Goal: Task Accomplishment & Management: Manage account settings

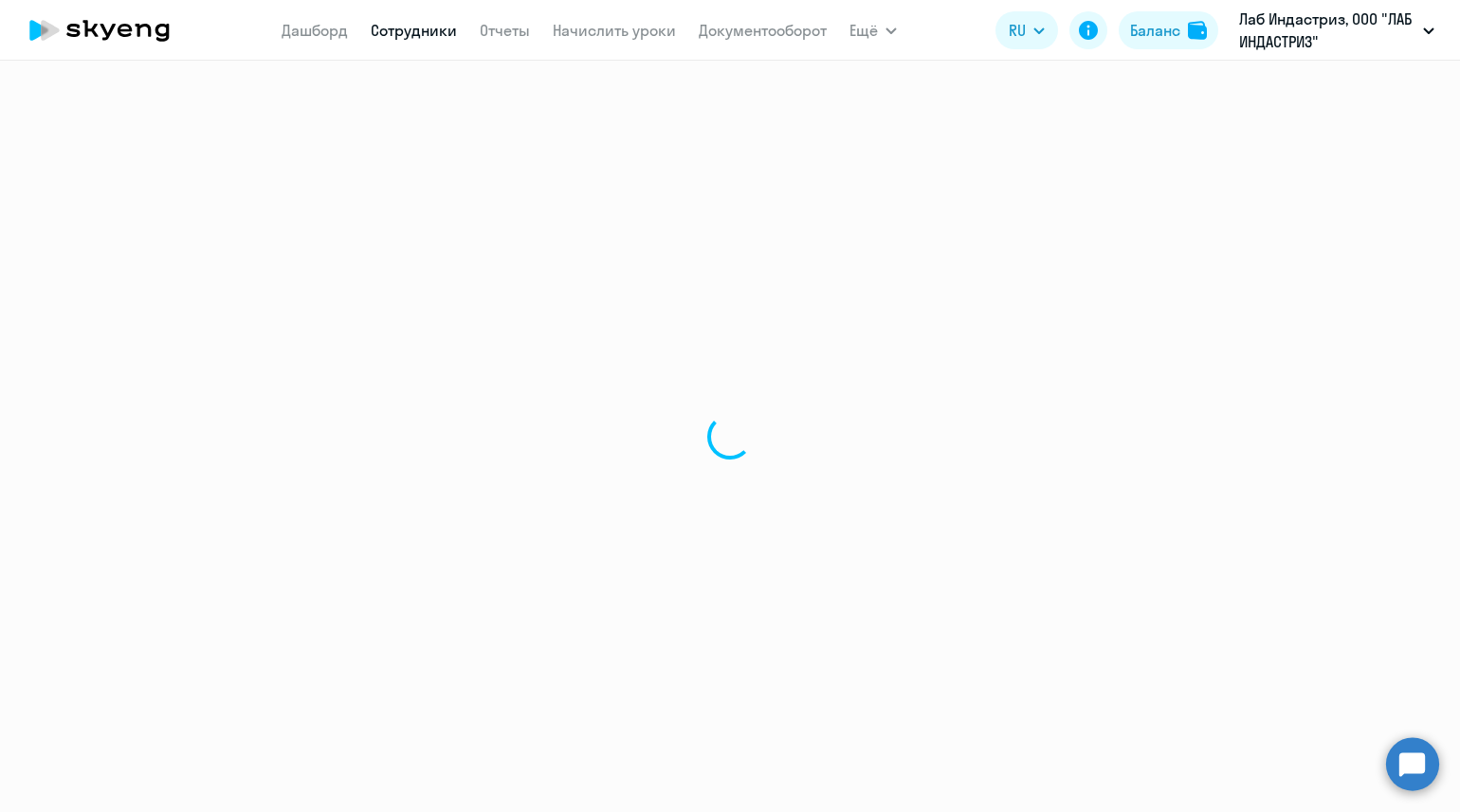
select select "30"
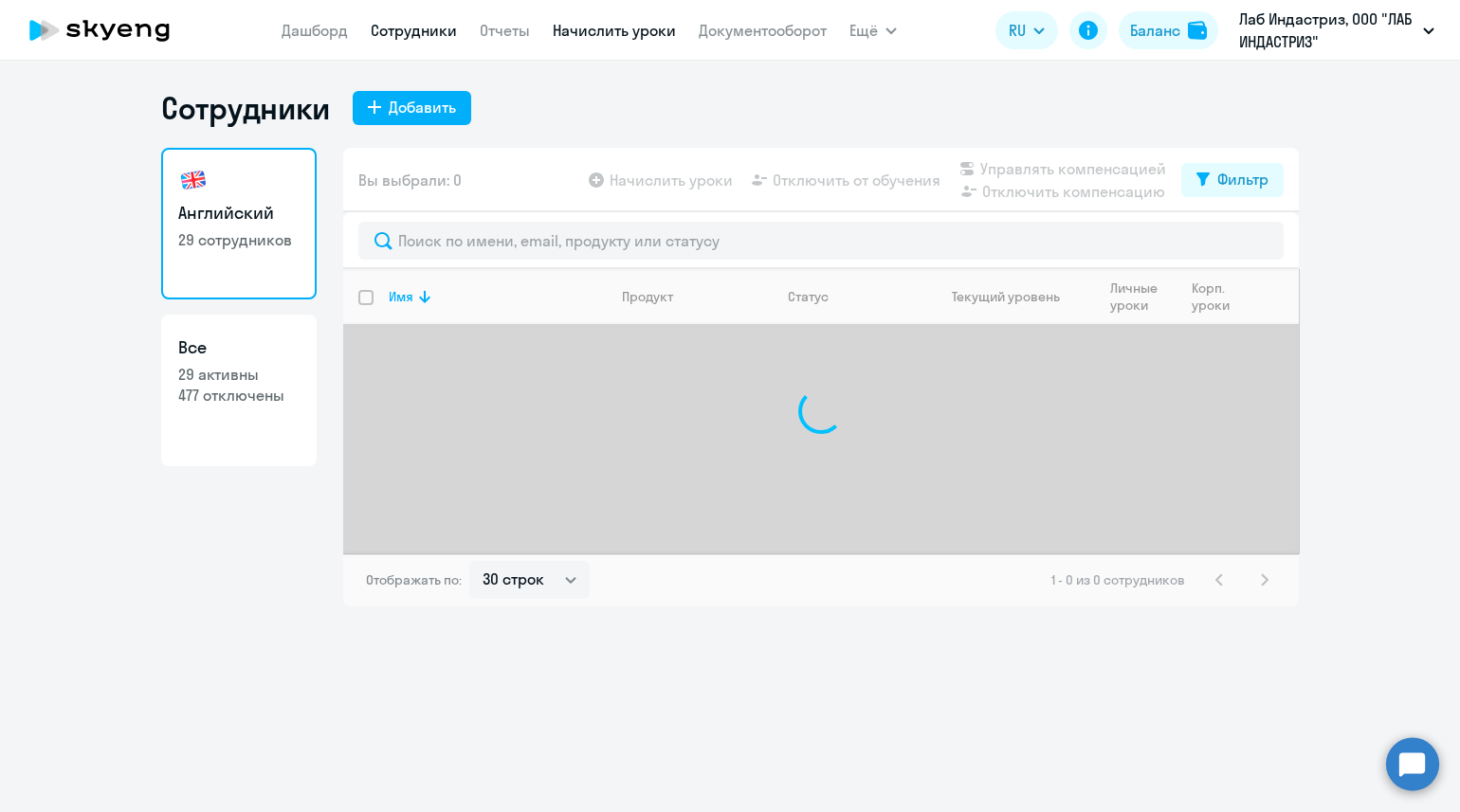
click at [637, 36] on link "Начислить уроки" at bounding box center [614, 30] width 123 height 19
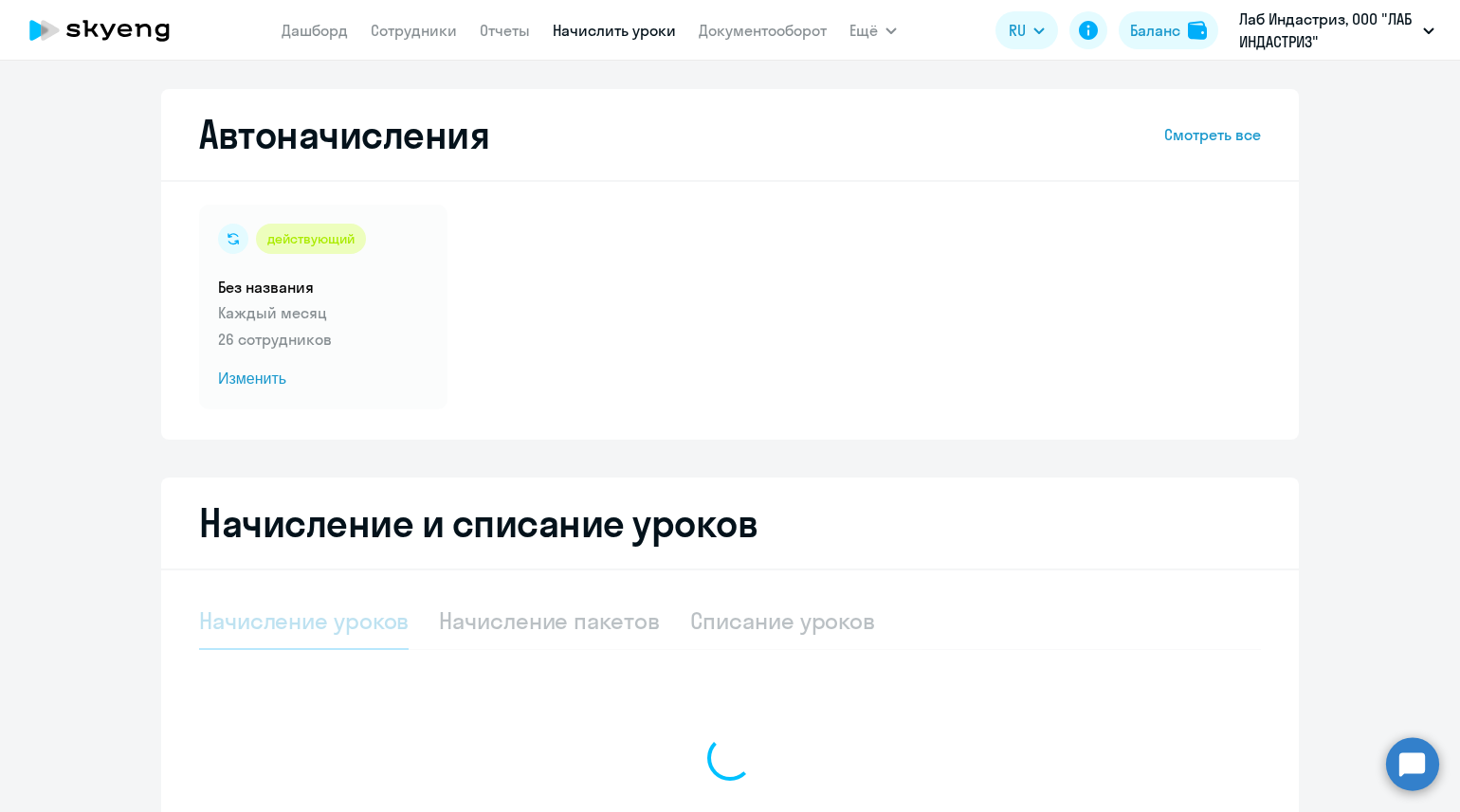
select select "10"
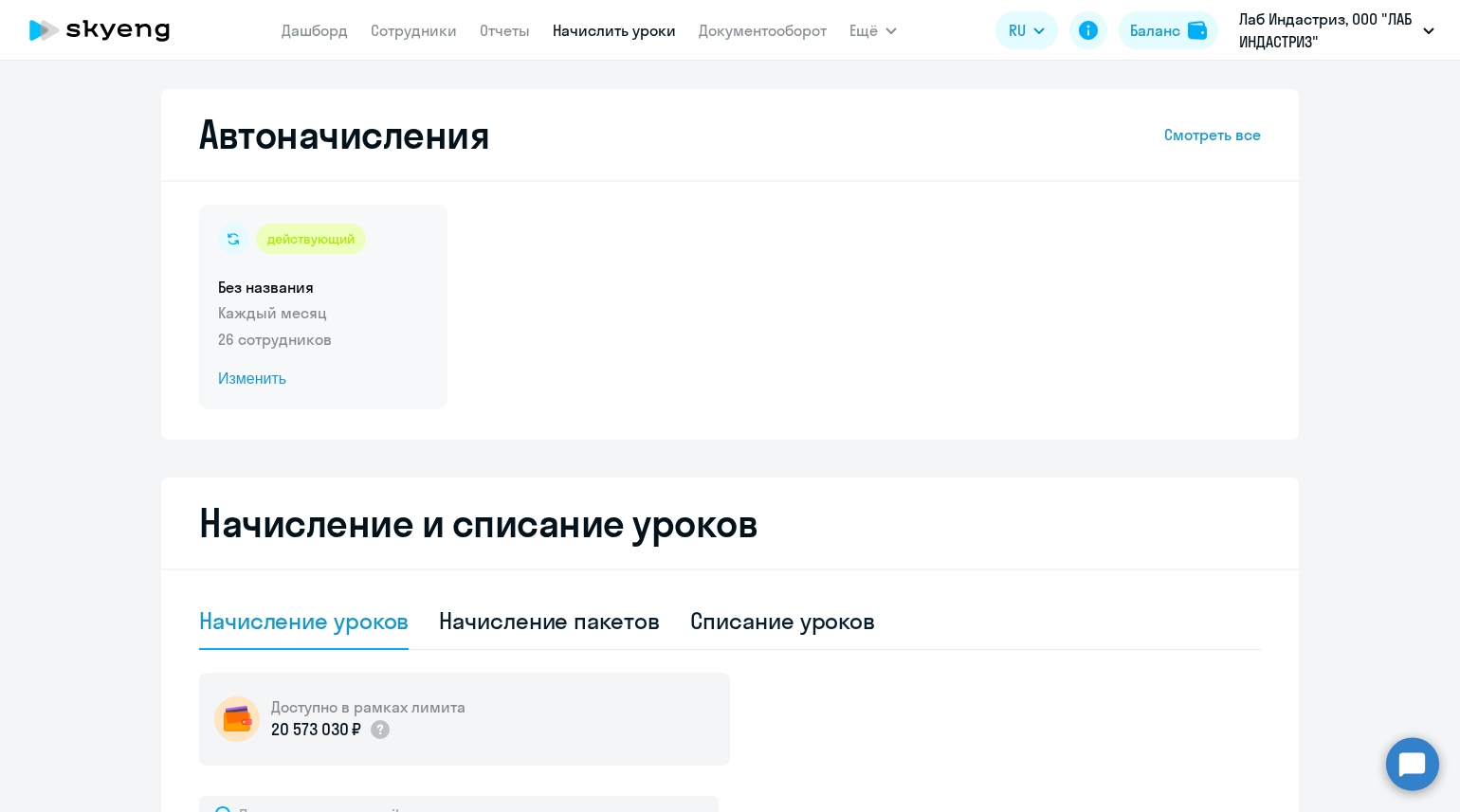
click at [255, 381] on span "Изменить" at bounding box center [323, 379] width 210 height 23
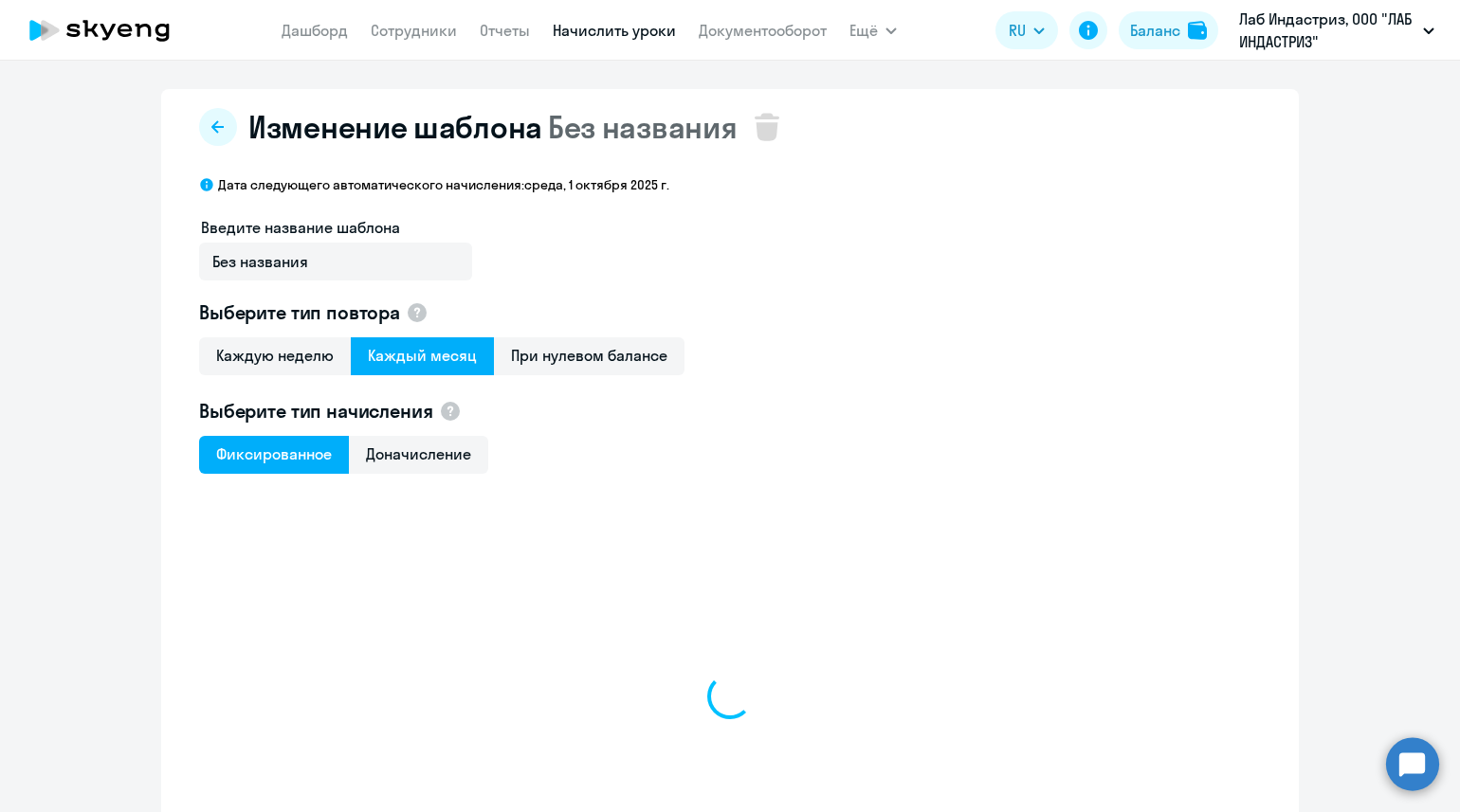
select select "10"
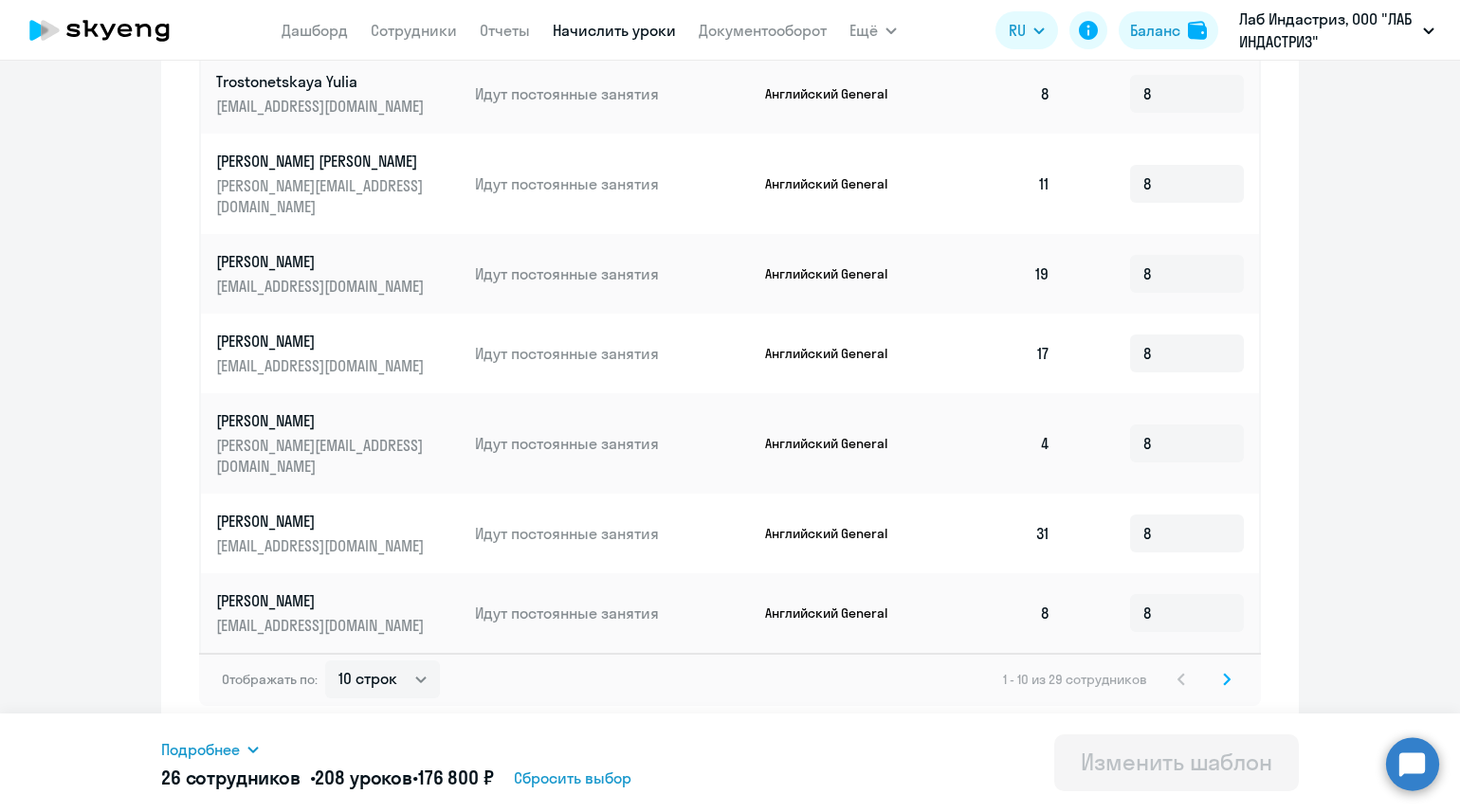
scroll to position [149, 0]
click at [1223, 676] on icon at bounding box center [1227, 679] width 8 height 13
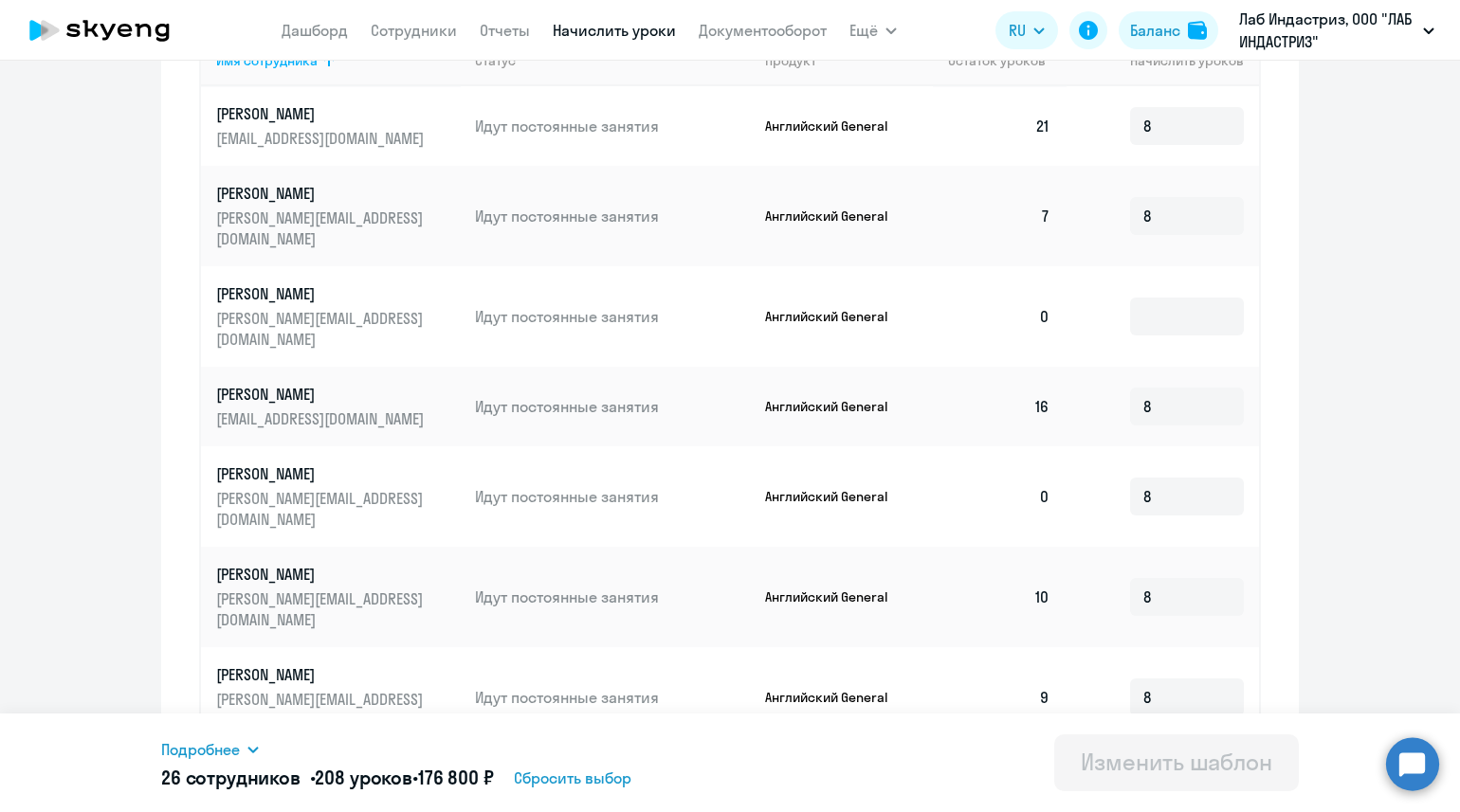
scroll to position [534, 0]
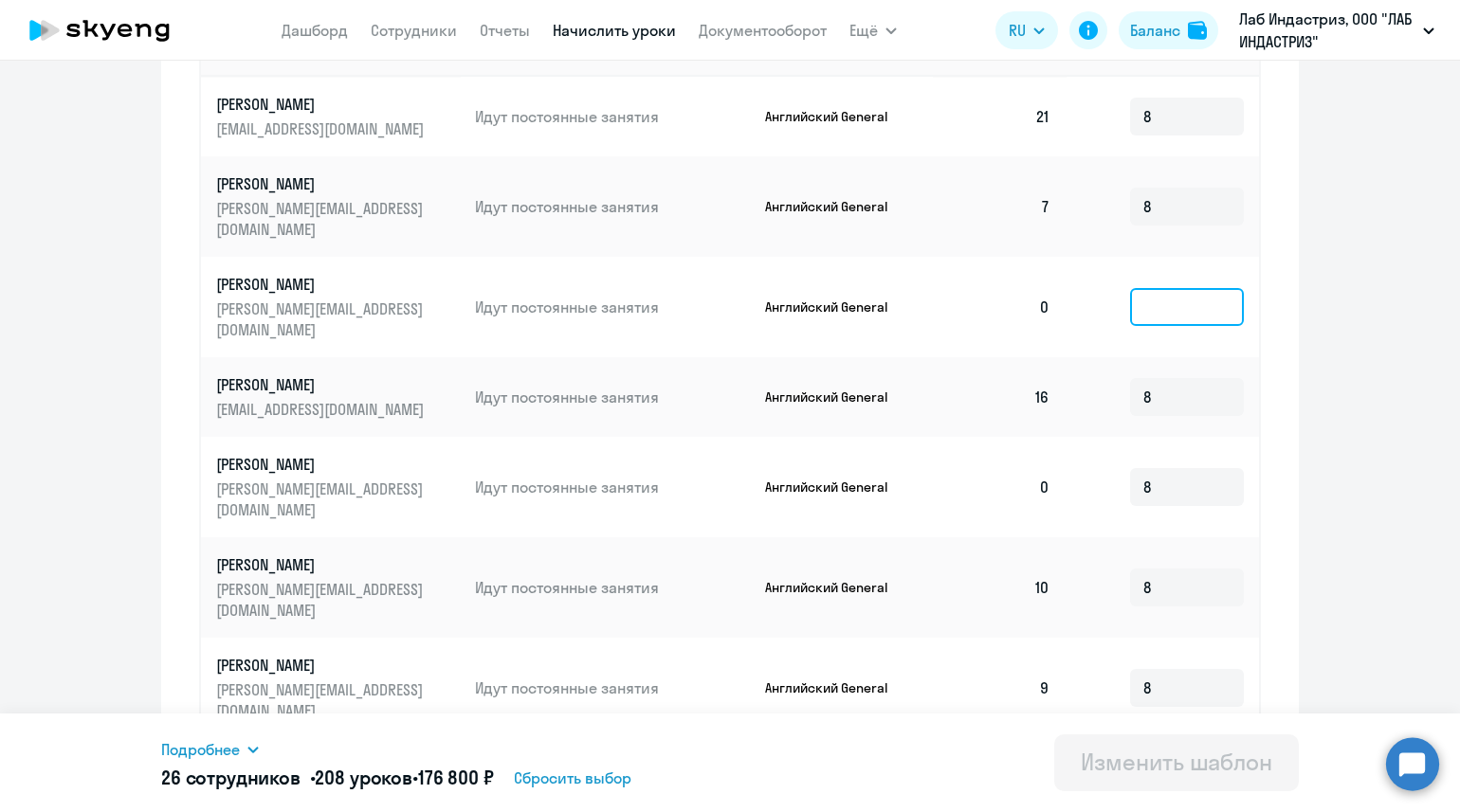
click at [1135, 317] on input at bounding box center [1187, 307] width 114 height 37
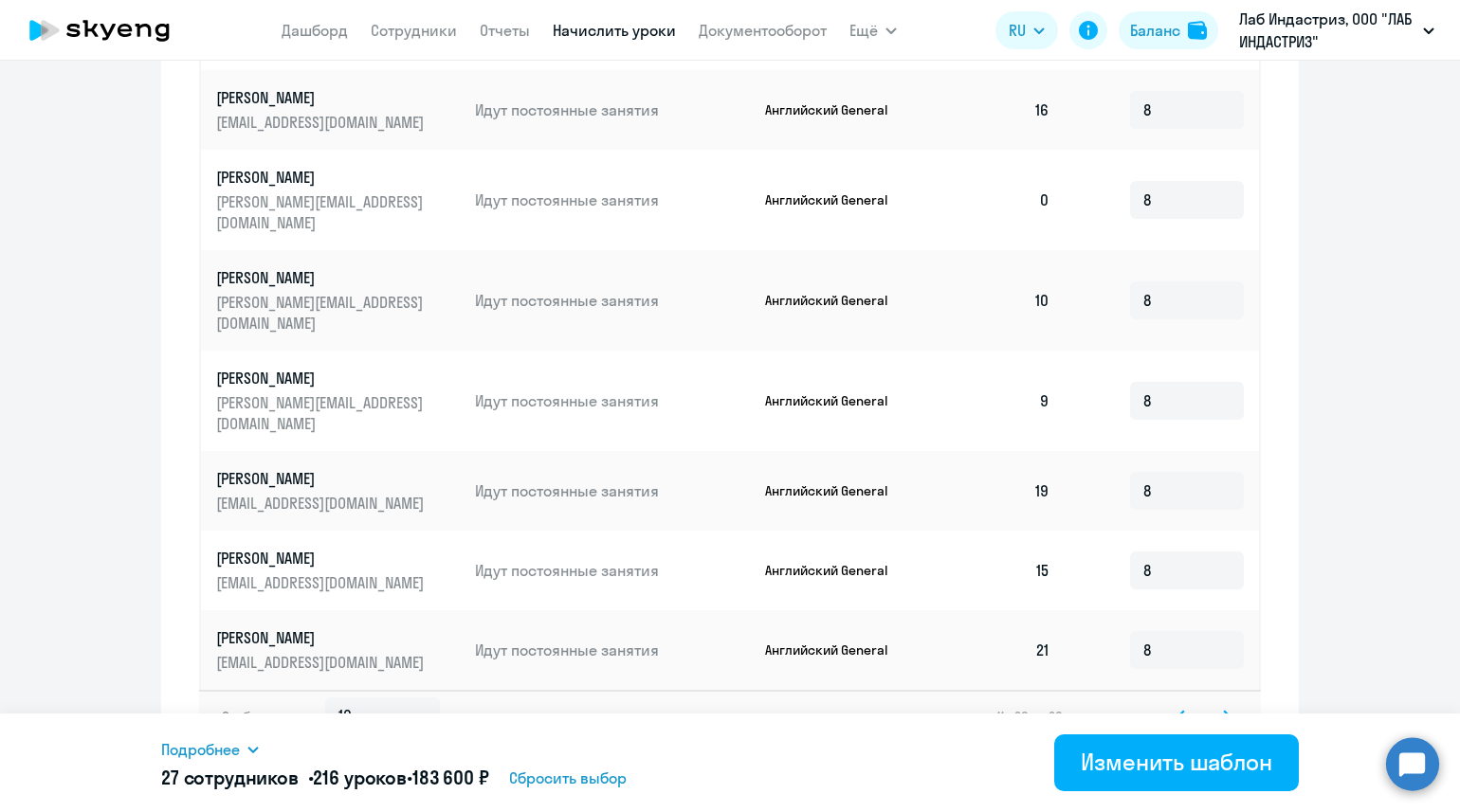
scroll to position [771, 0]
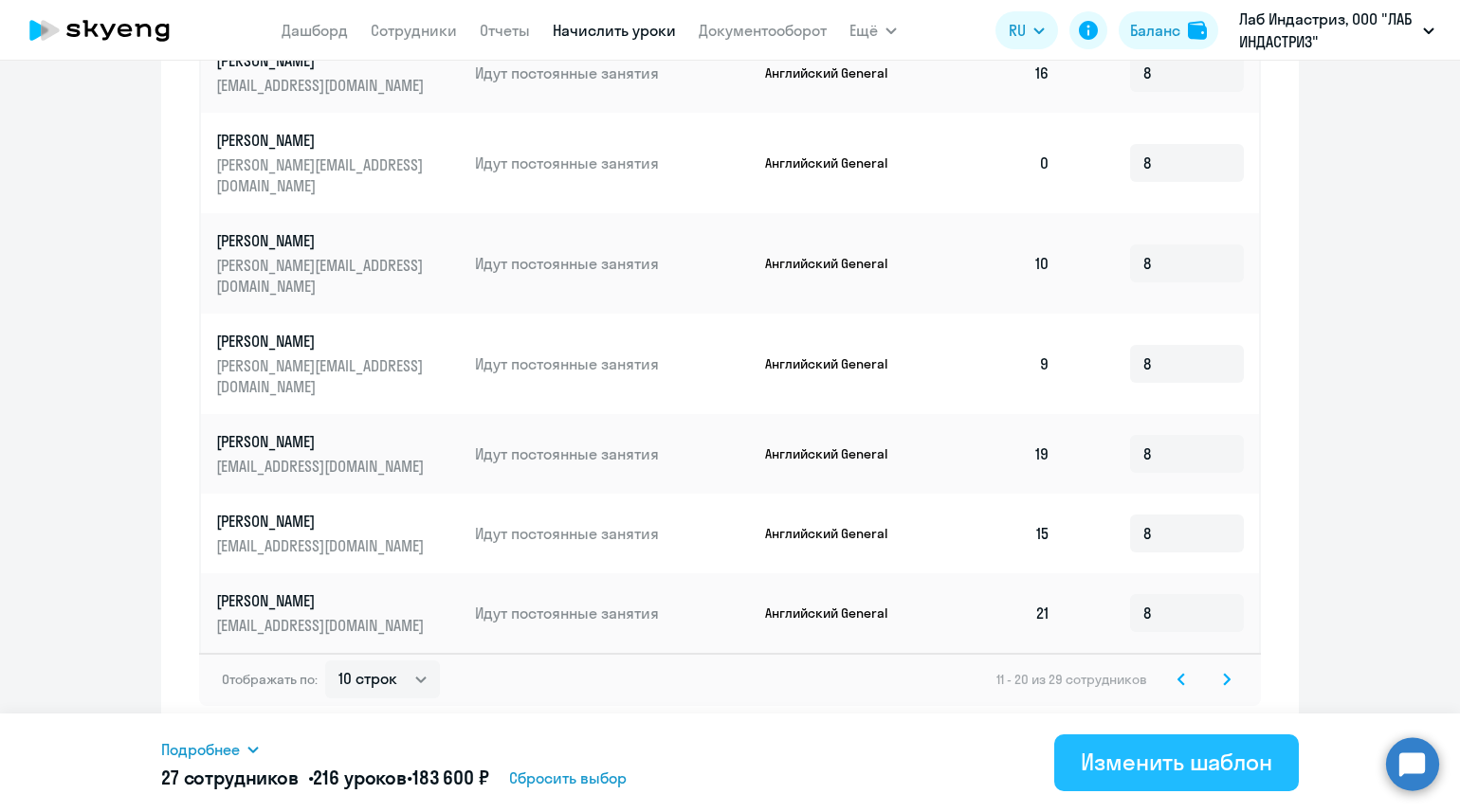
type input "8"
click at [1229, 759] on div "Изменить шаблон" at bounding box center [1177, 762] width 192 height 31
